Goal: Task Accomplishment & Management: Use online tool/utility

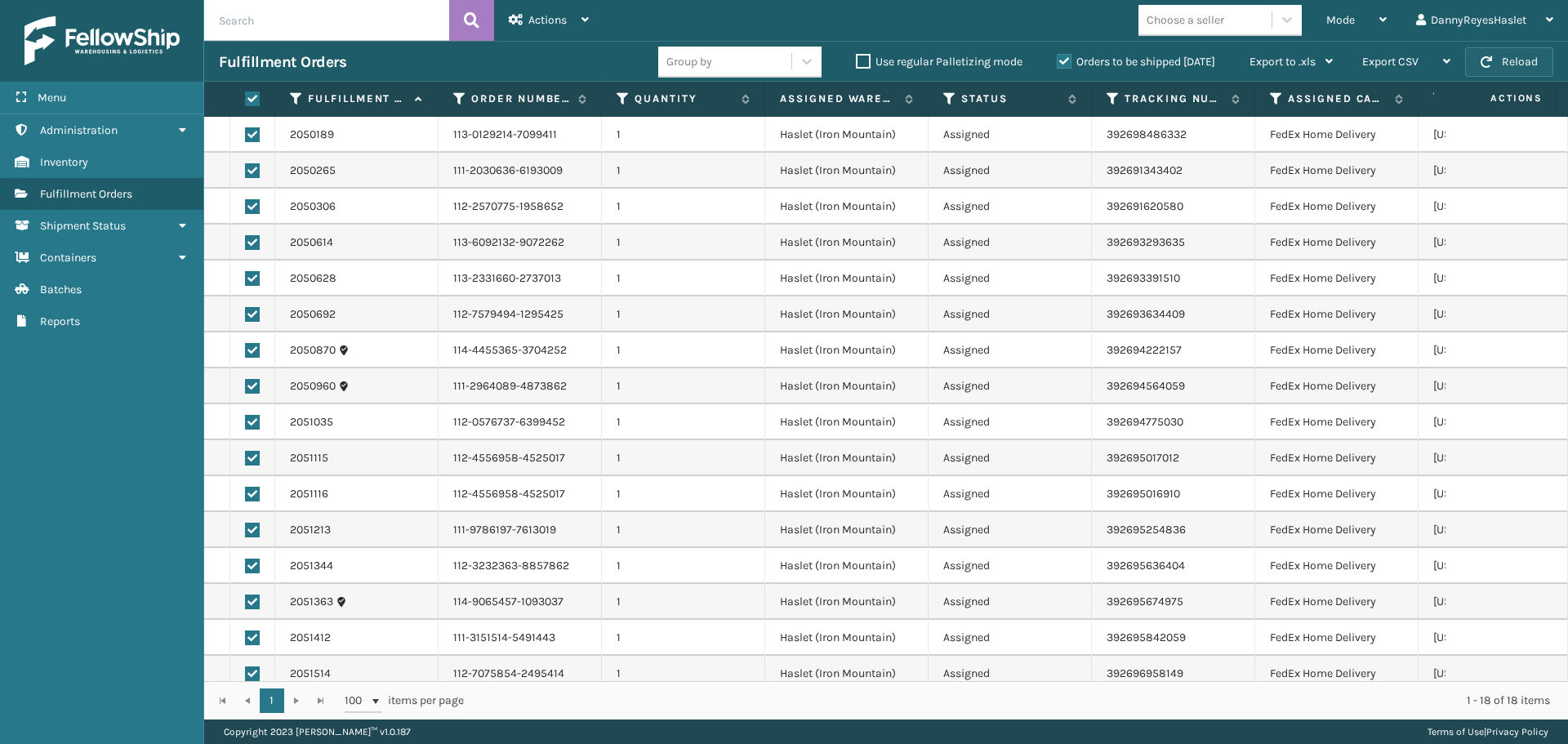
click at [1514, 71] on button "Reload" at bounding box center [1509, 62] width 88 height 29
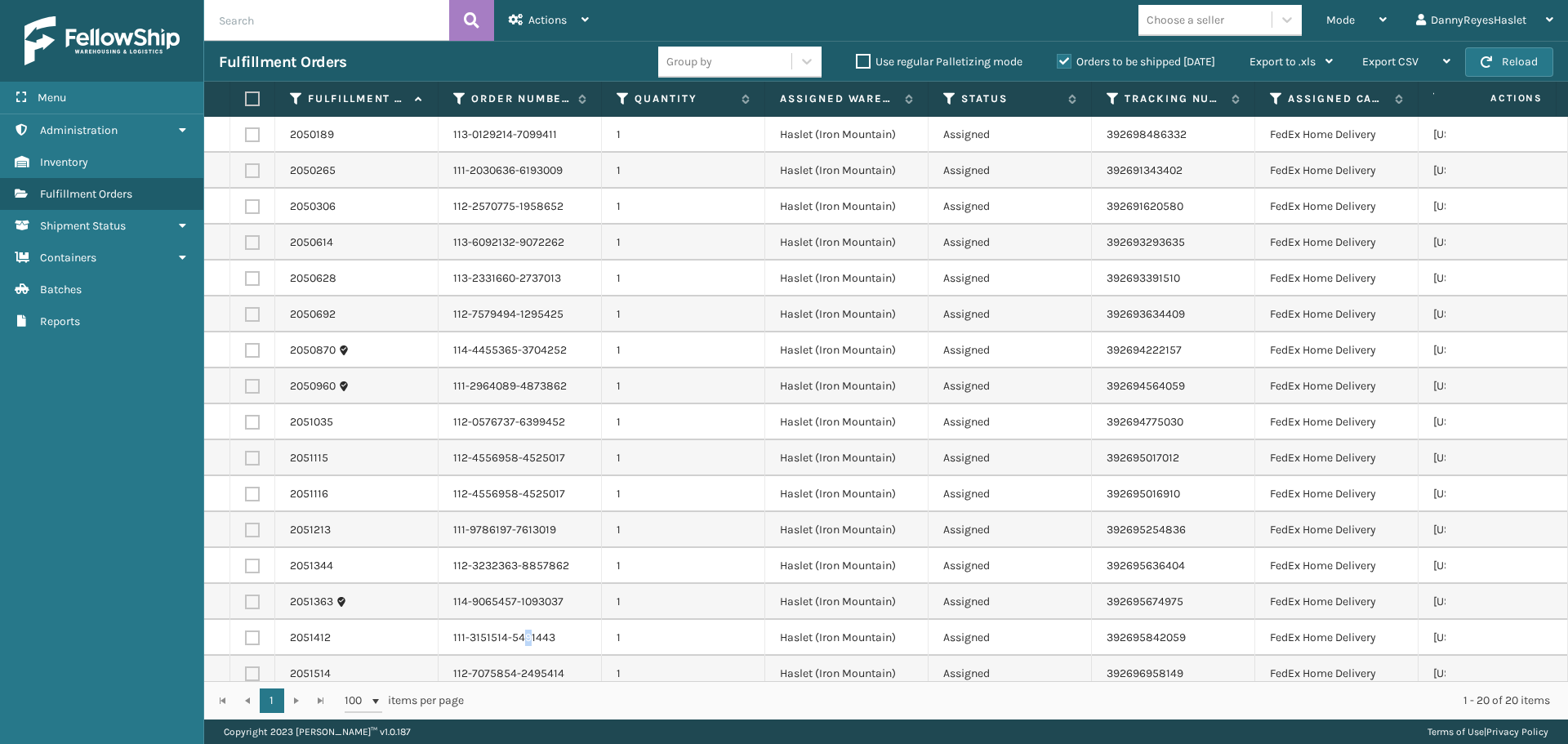
click at [524, 647] on td "111-3151514-5491443" at bounding box center [521, 637] width 163 height 36
click at [254, 99] on label at bounding box center [249, 99] width 10 height 15
click at [246, 99] on input "checkbox" at bounding box center [245, 99] width 1 height 11
checkbox input "true"
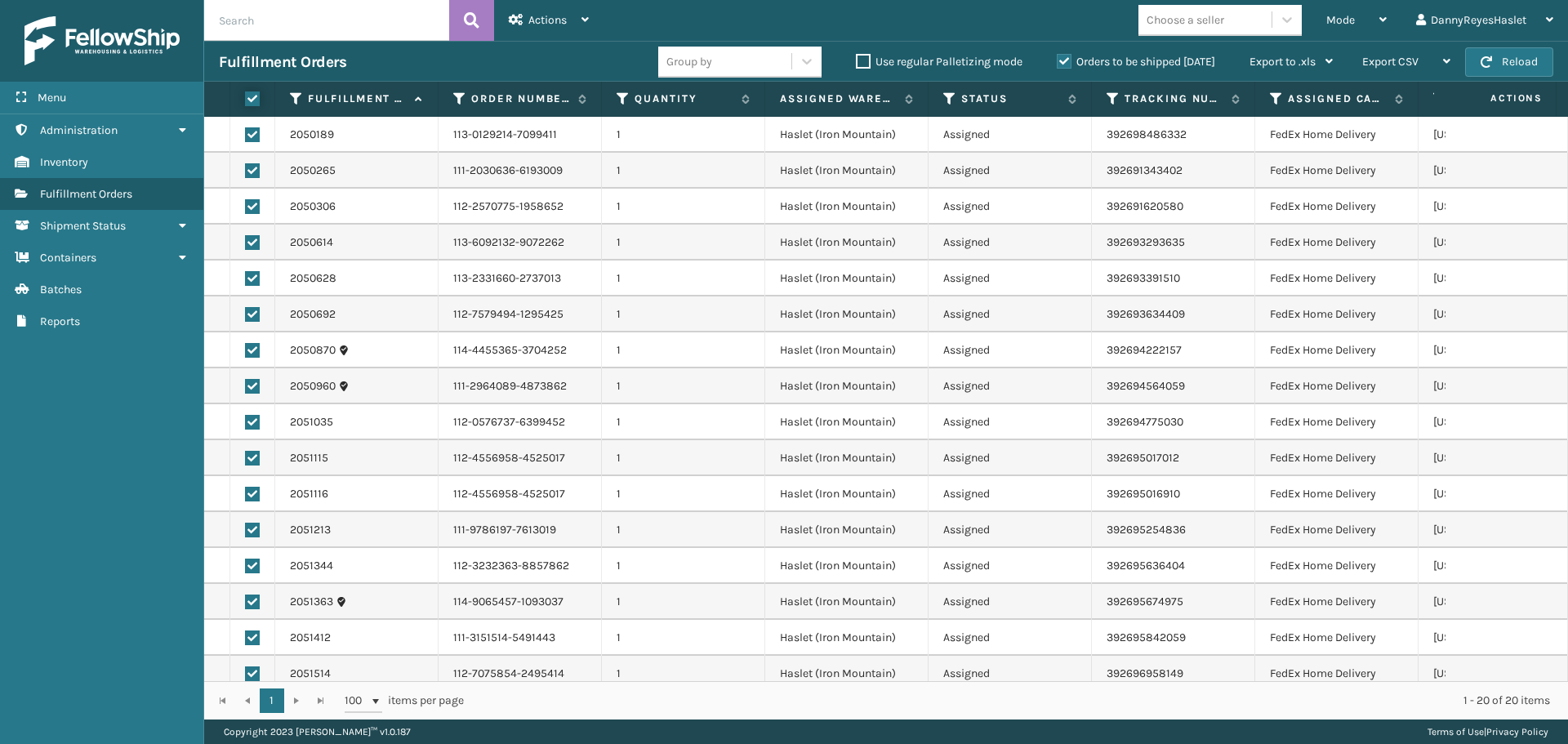
checkbox input "true"
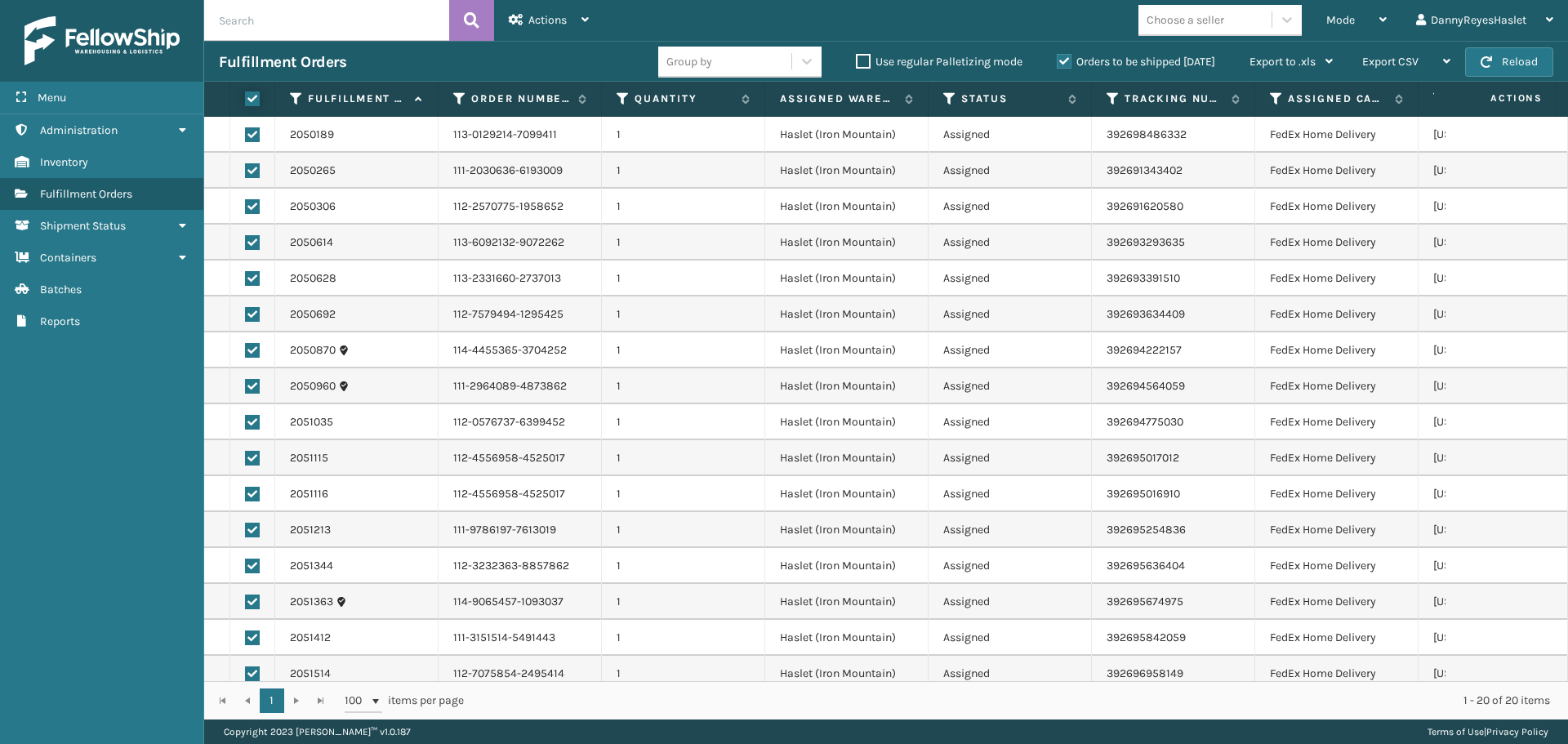
checkbox input "true"
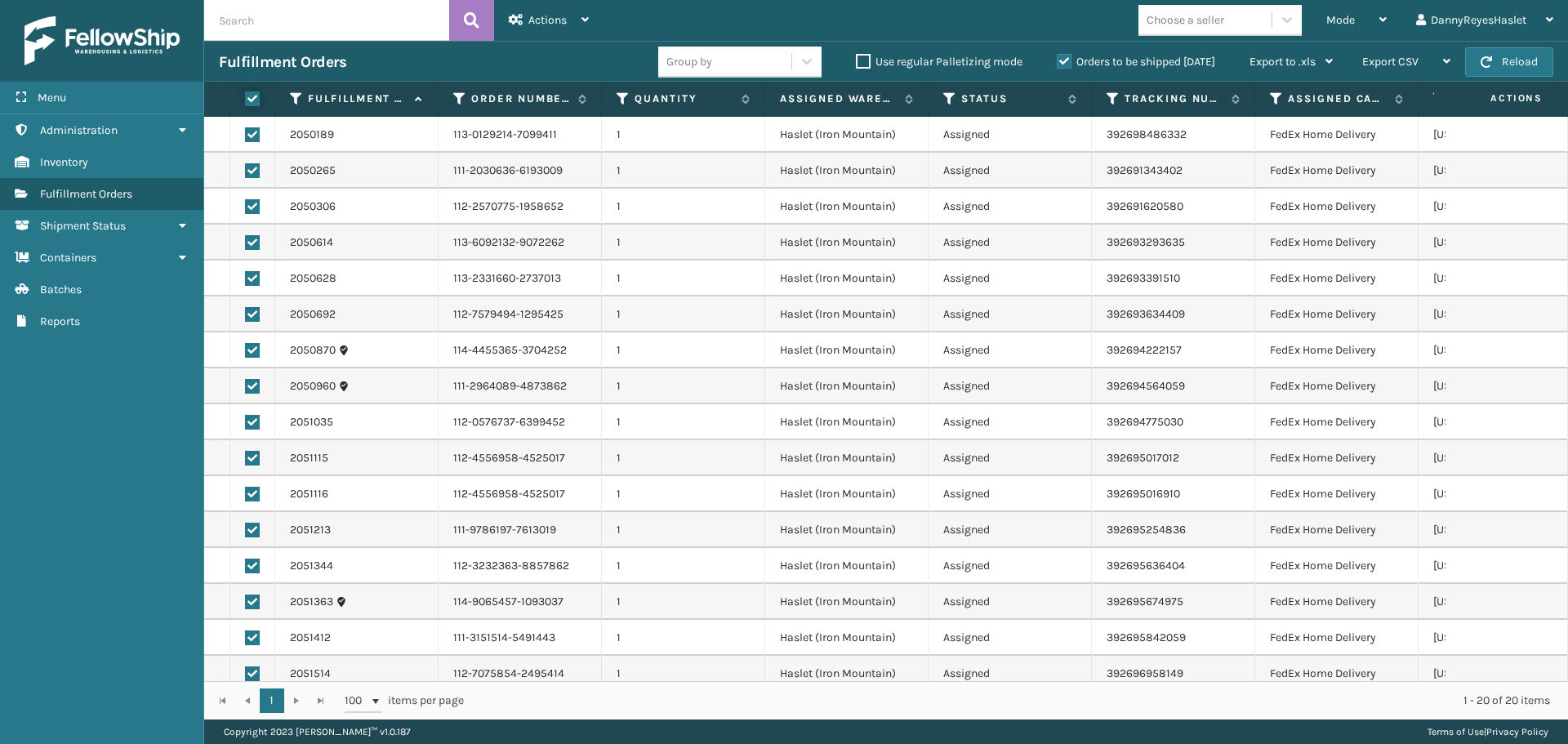
checkbox input "true"
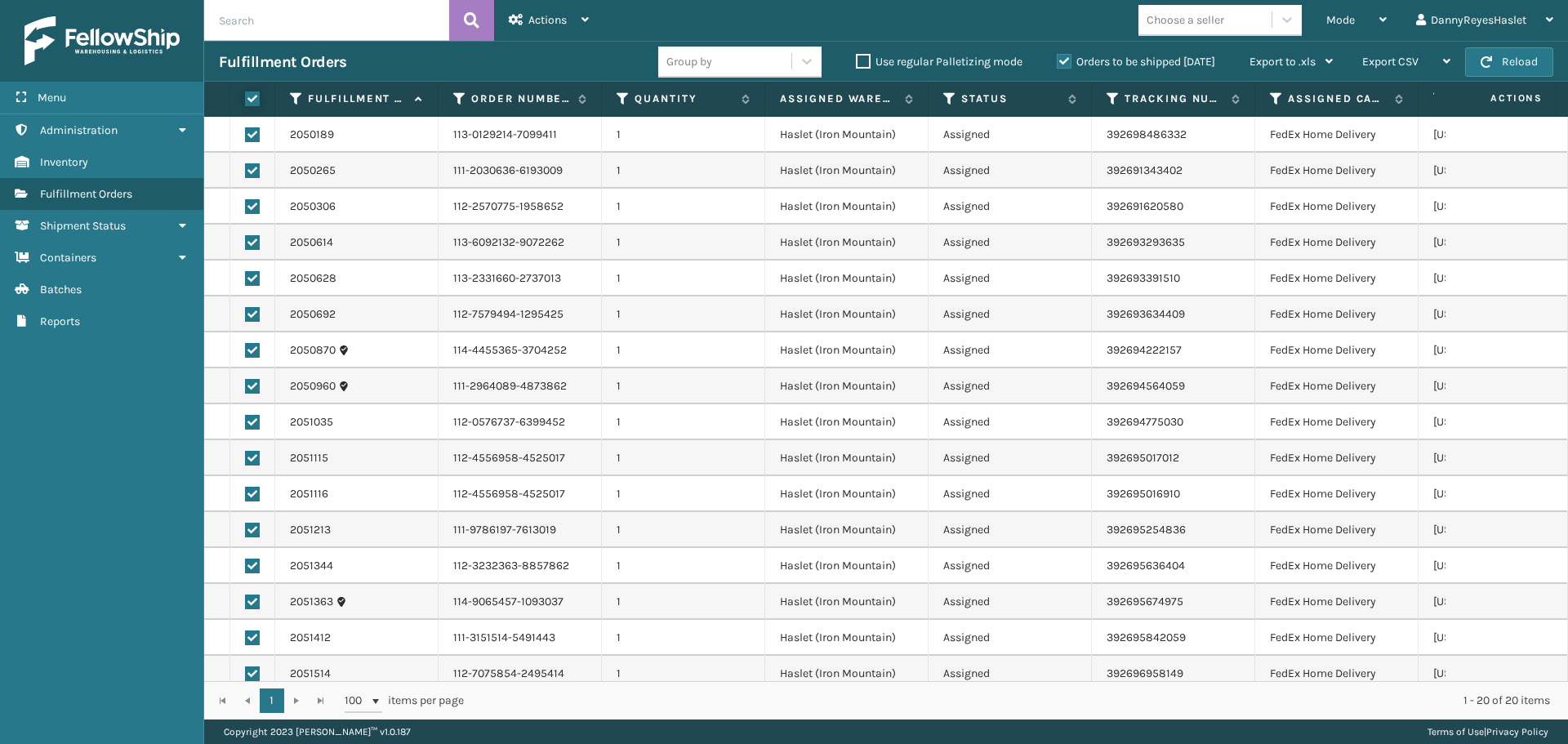
checkbox input "true"
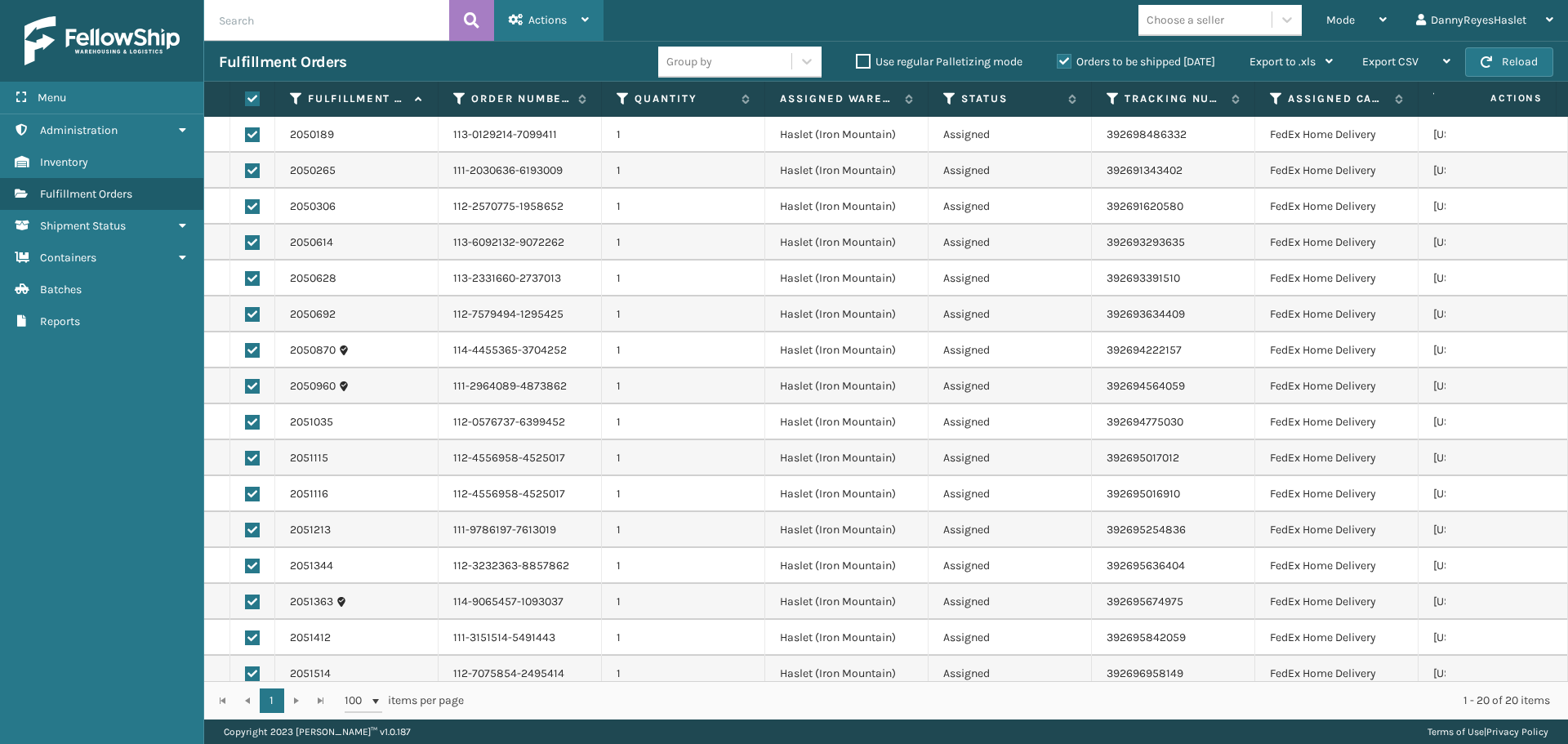
click at [576, 17] on div "Actions" at bounding box center [548, 20] width 80 height 41
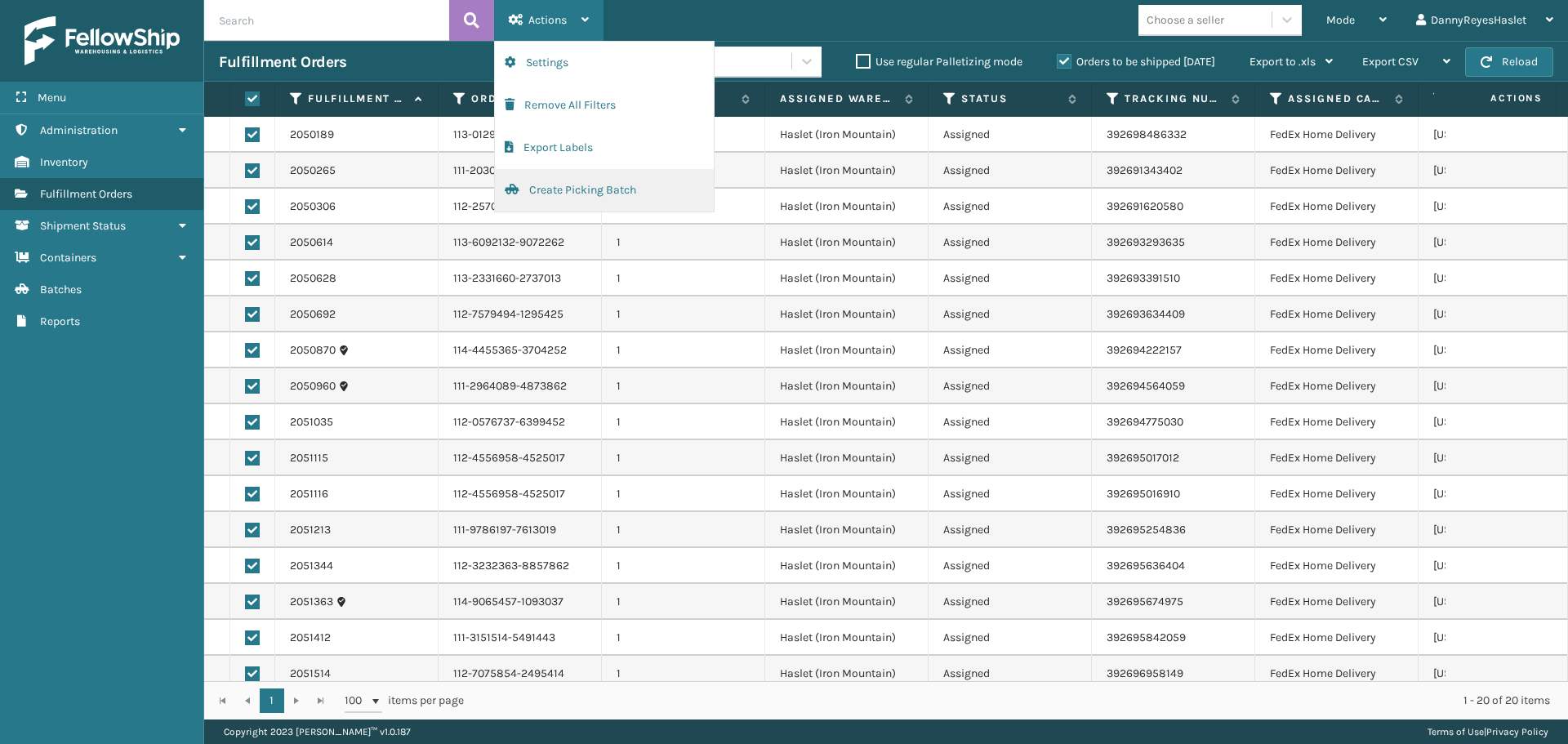
click at [575, 191] on button "Create Picking Batch" at bounding box center [604, 190] width 219 height 42
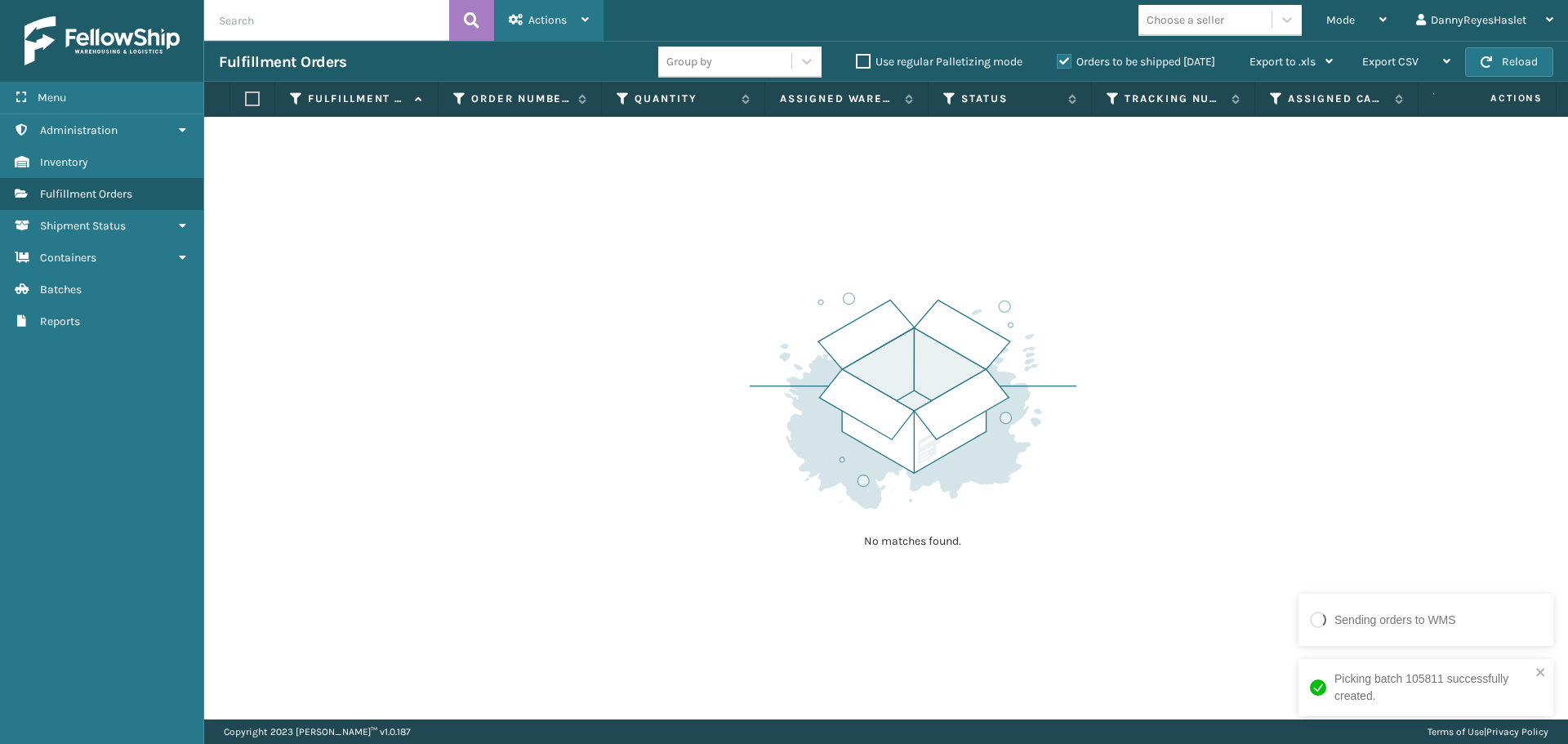
click at [567, 22] on div "Actions" at bounding box center [548, 20] width 80 height 41
click at [1339, 27] on div "Mode" at bounding box center [1356, 20] width 60 height 41
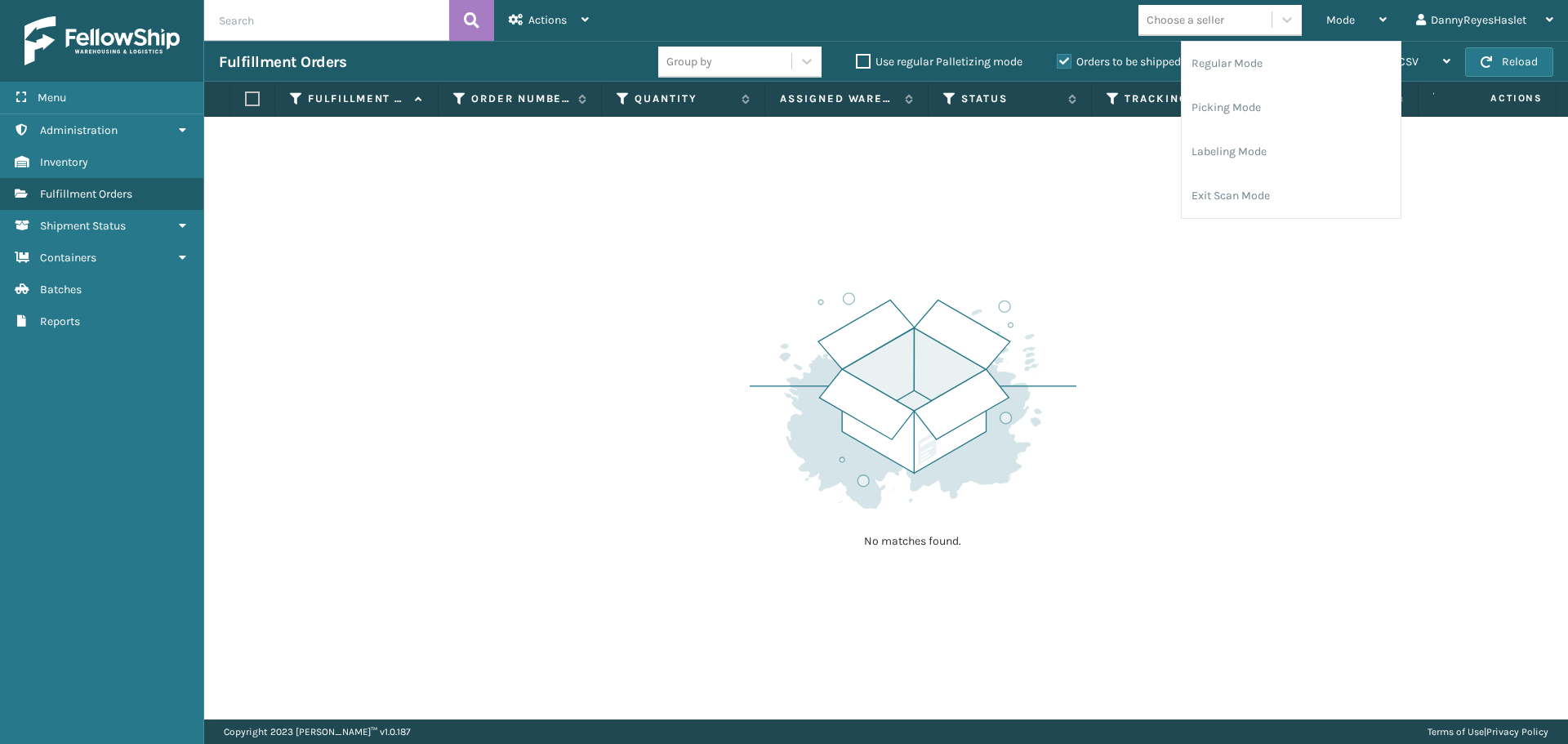
drag, startPoint x: 883, startPoint y: 181, endPoint x: 589, endPoint y: 82, distance: 310.2
click at [868, 176] on div "No matches found." at bounding box center [886, 418] width 1364 height 603
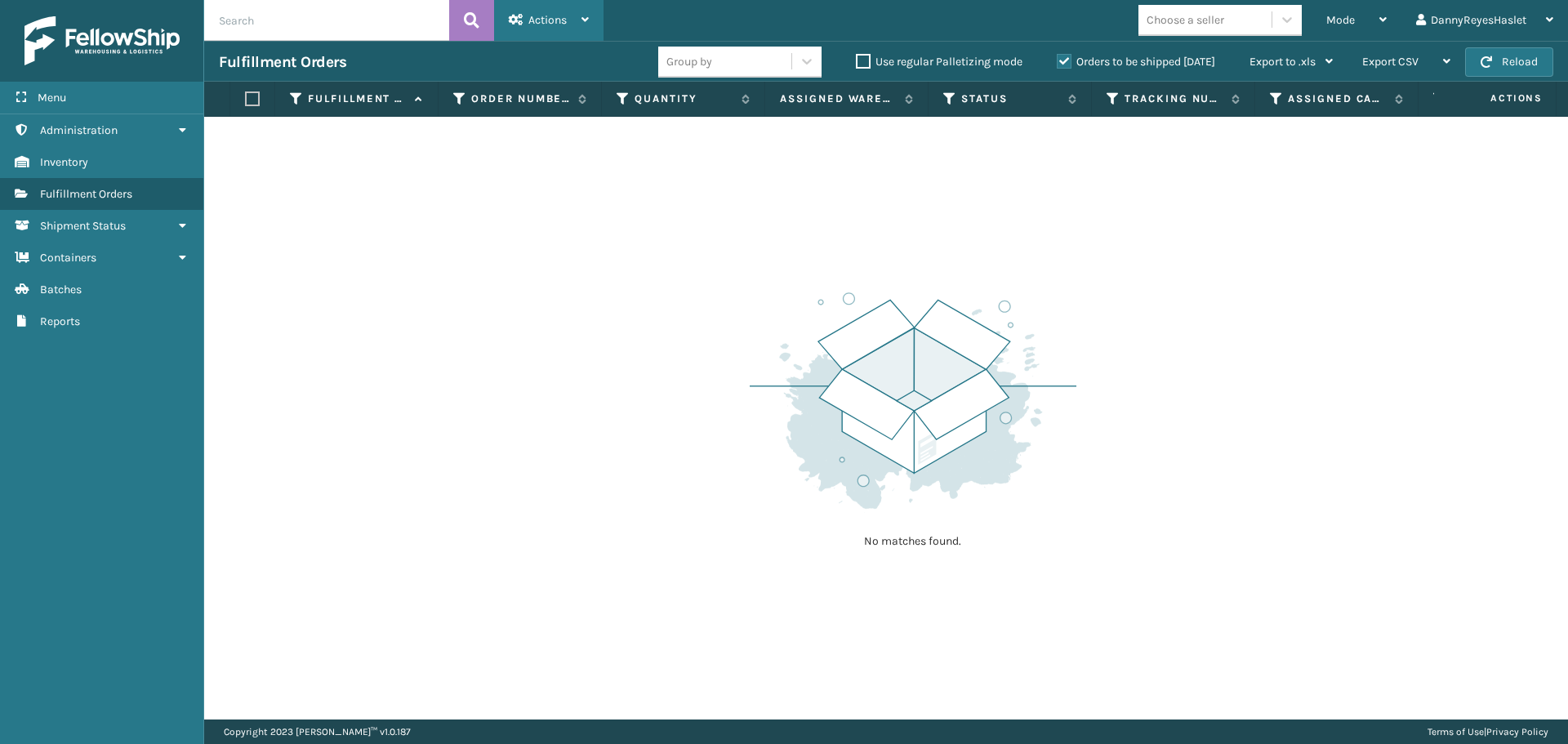
click at [512, 14] on div "Actions Settings Remove All Filters Export Labels Create Picking Batch" at bounding box center [548, 20] width 109 height 41
click at [115, 220] on span "Shipment Status" at bounding box center [83, 225] width 86 height 14
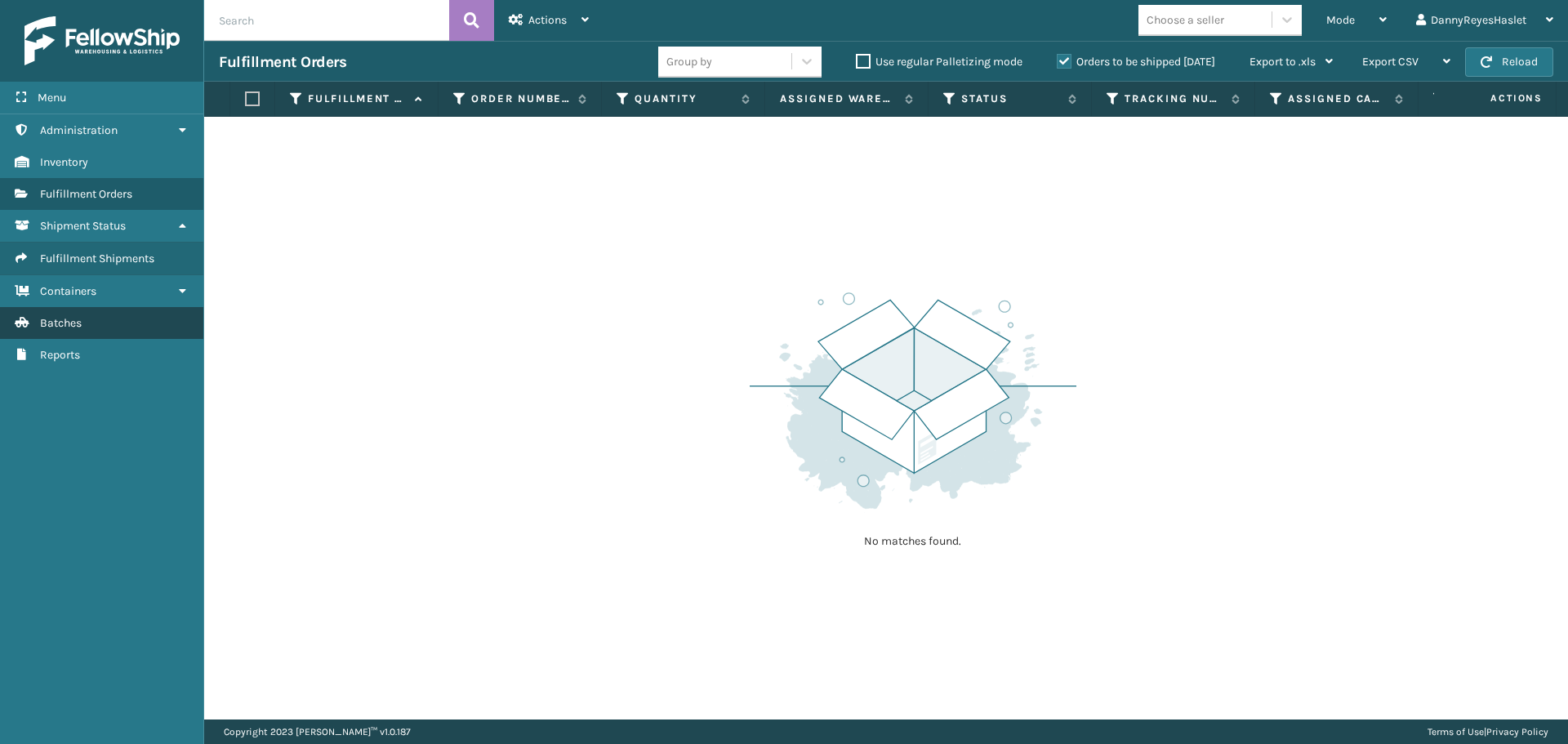
click at [93, 329] on link "Batches" at bounding box center [102, 323] width 203 height 32
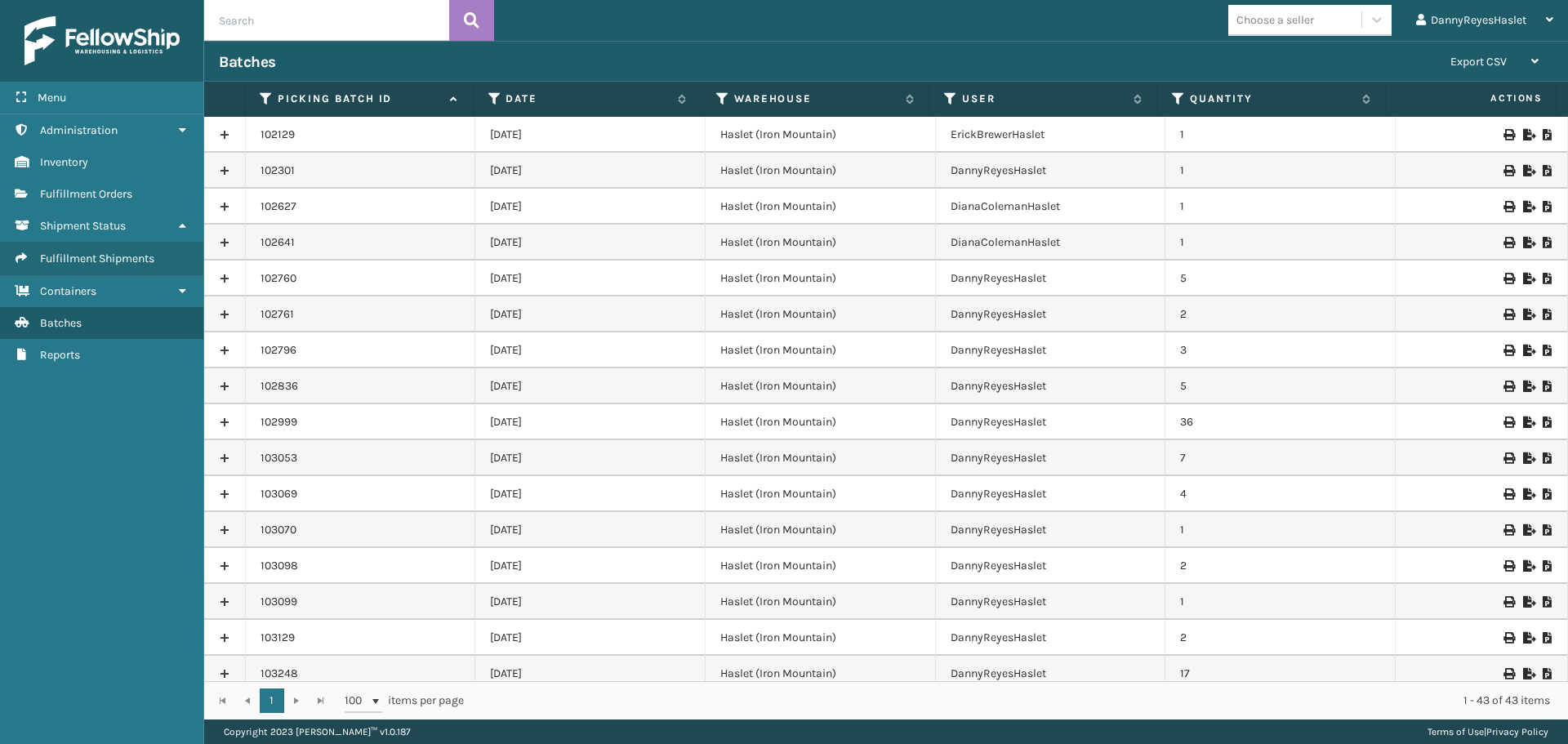
click at [222, 136] on link at bounding box center [225, 135] width 41 height 27
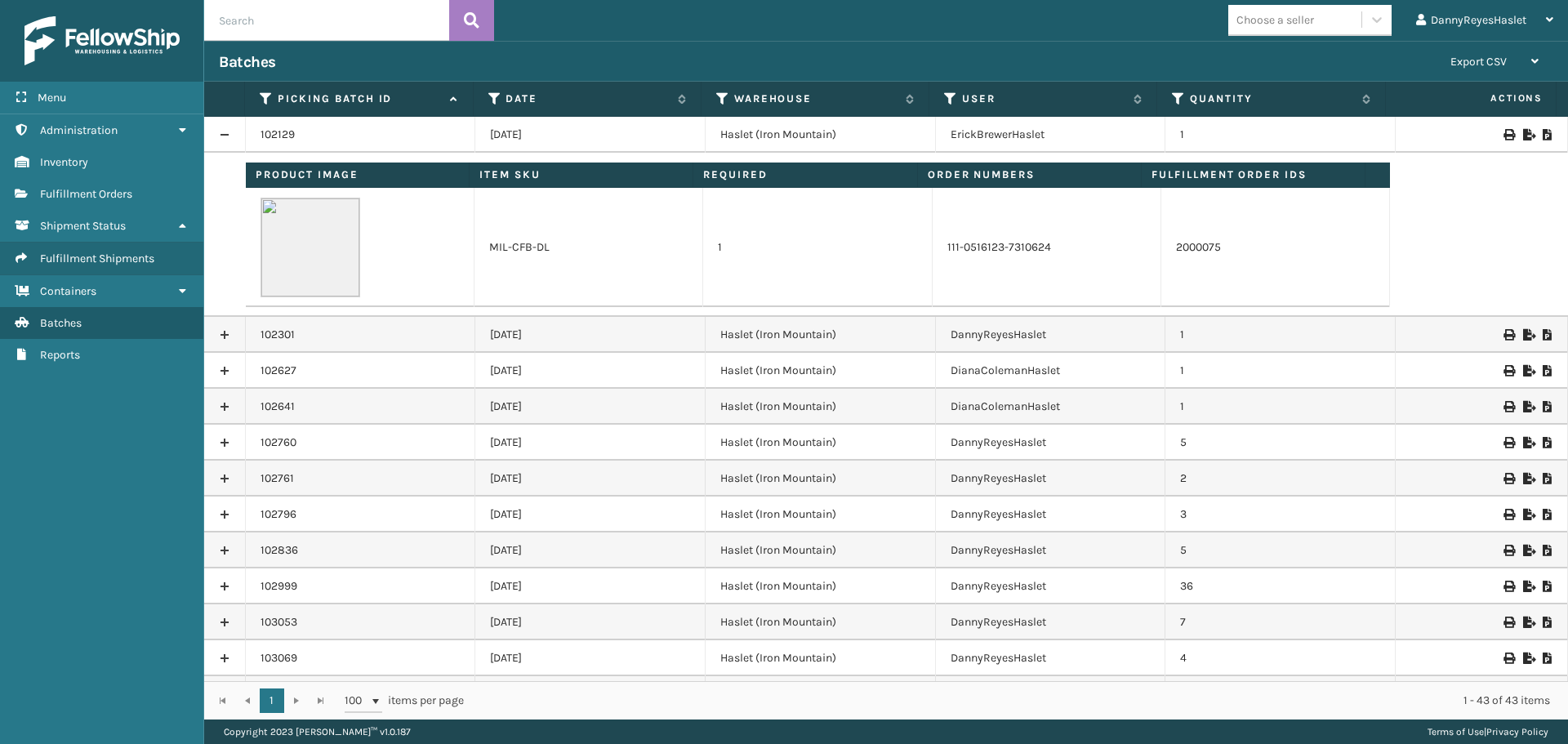
click at [223, 136] on link at bounding box center [225, 135] width 41 height 27
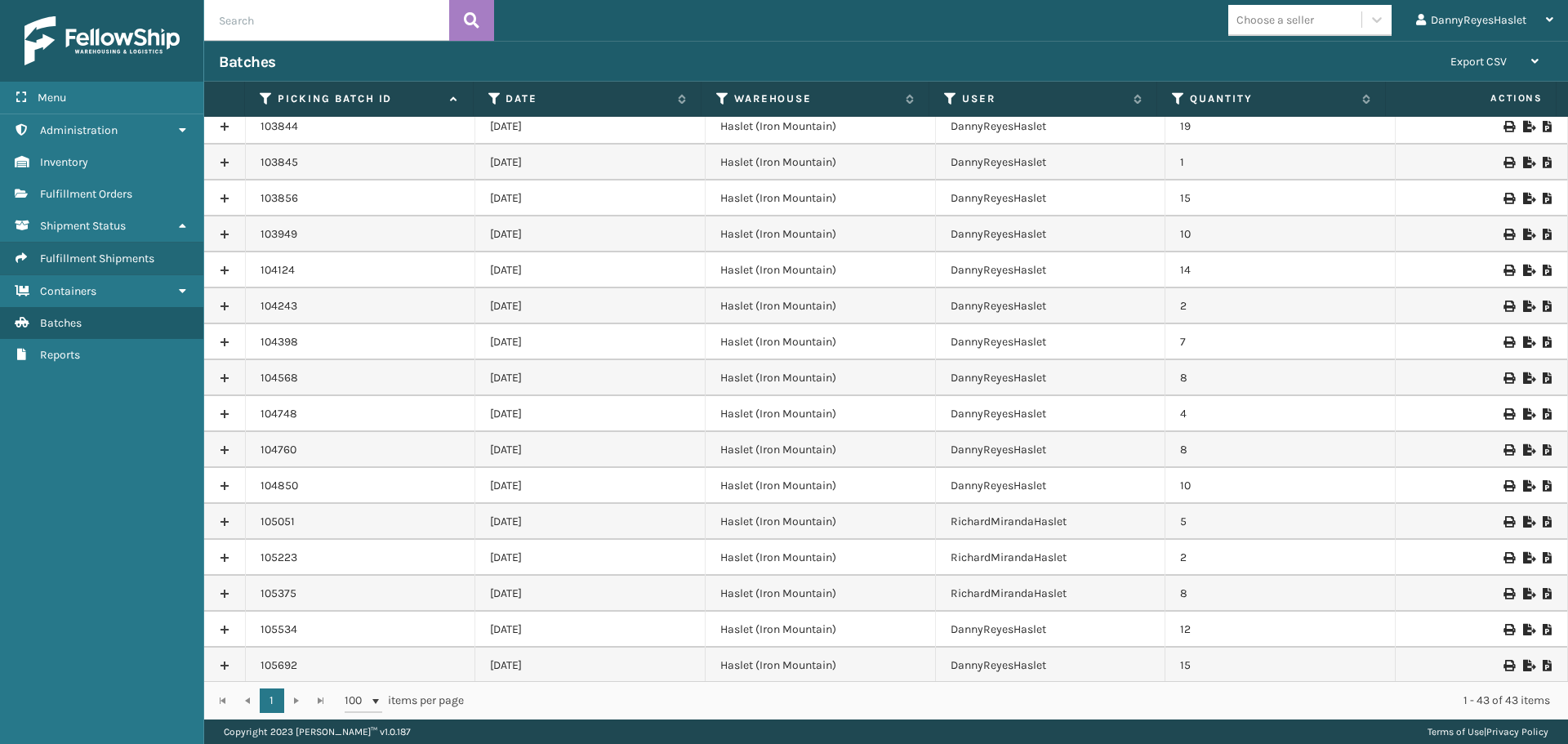
scroll to position [980, 0]
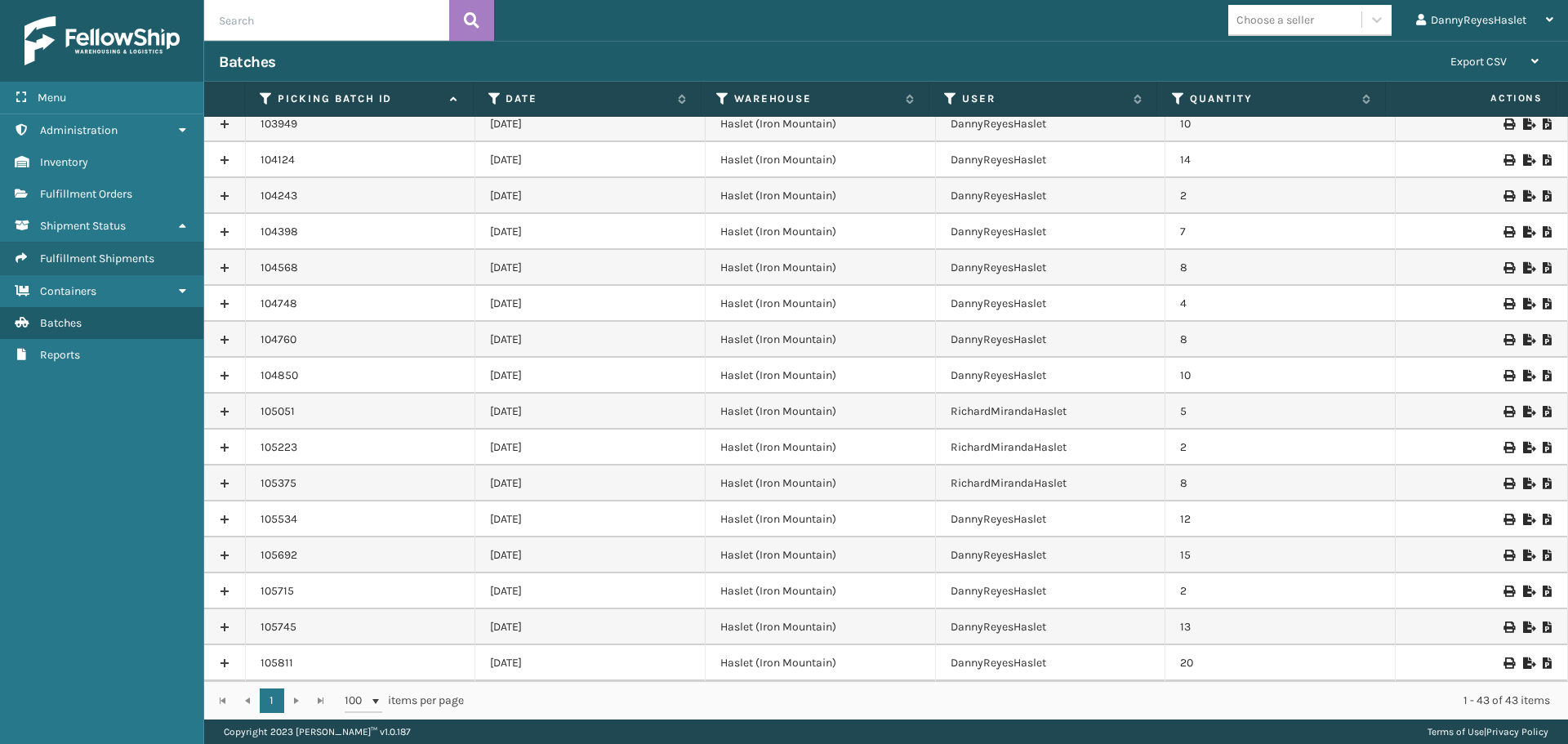
click at [229, 664] on link at bounding box center [225, 662] width 41 height 27
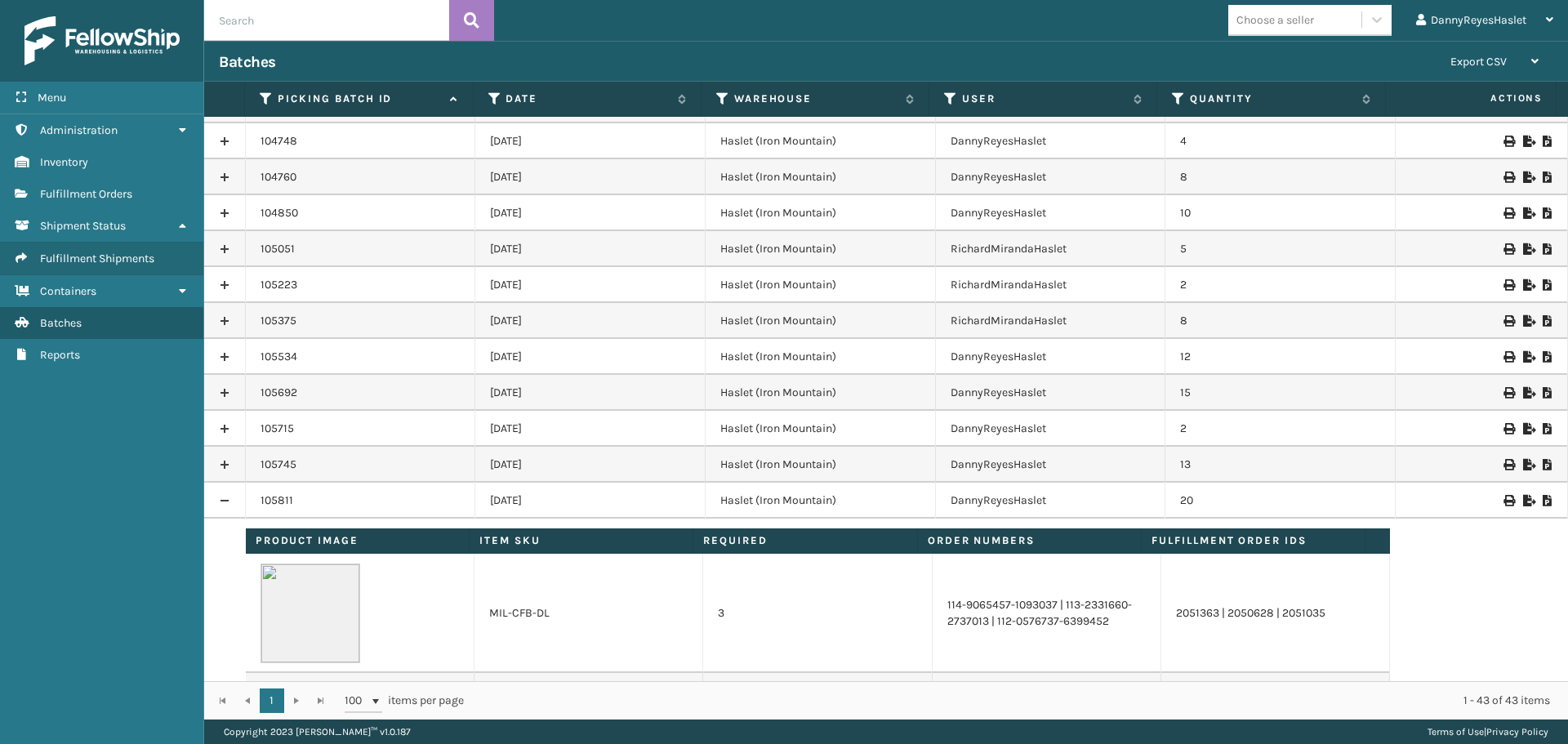
scroll to position [1144, 0]
